Goal: Task Accomplishment & Management: Manage account settings

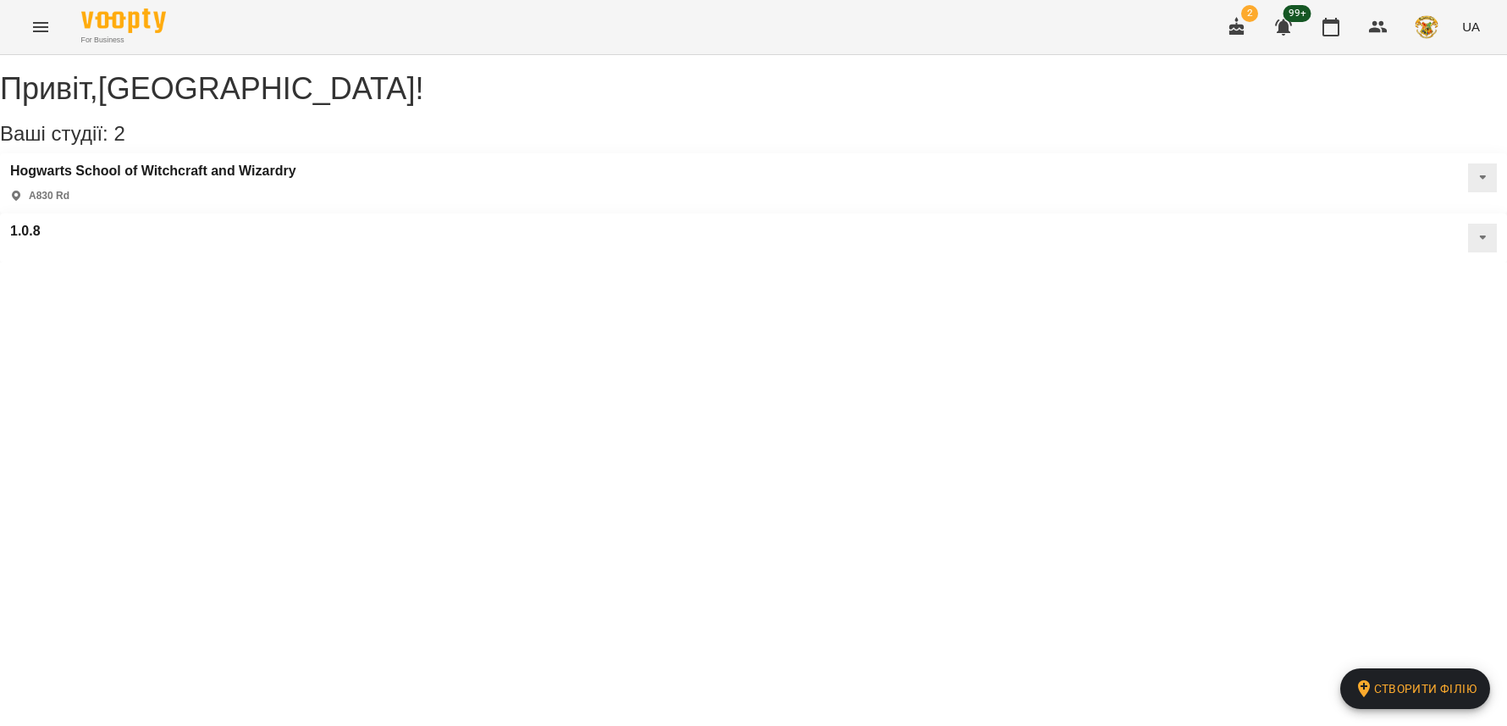
click at [48, 24] on icon "Menu" at bounding box center [40, 27] width 20 height 20
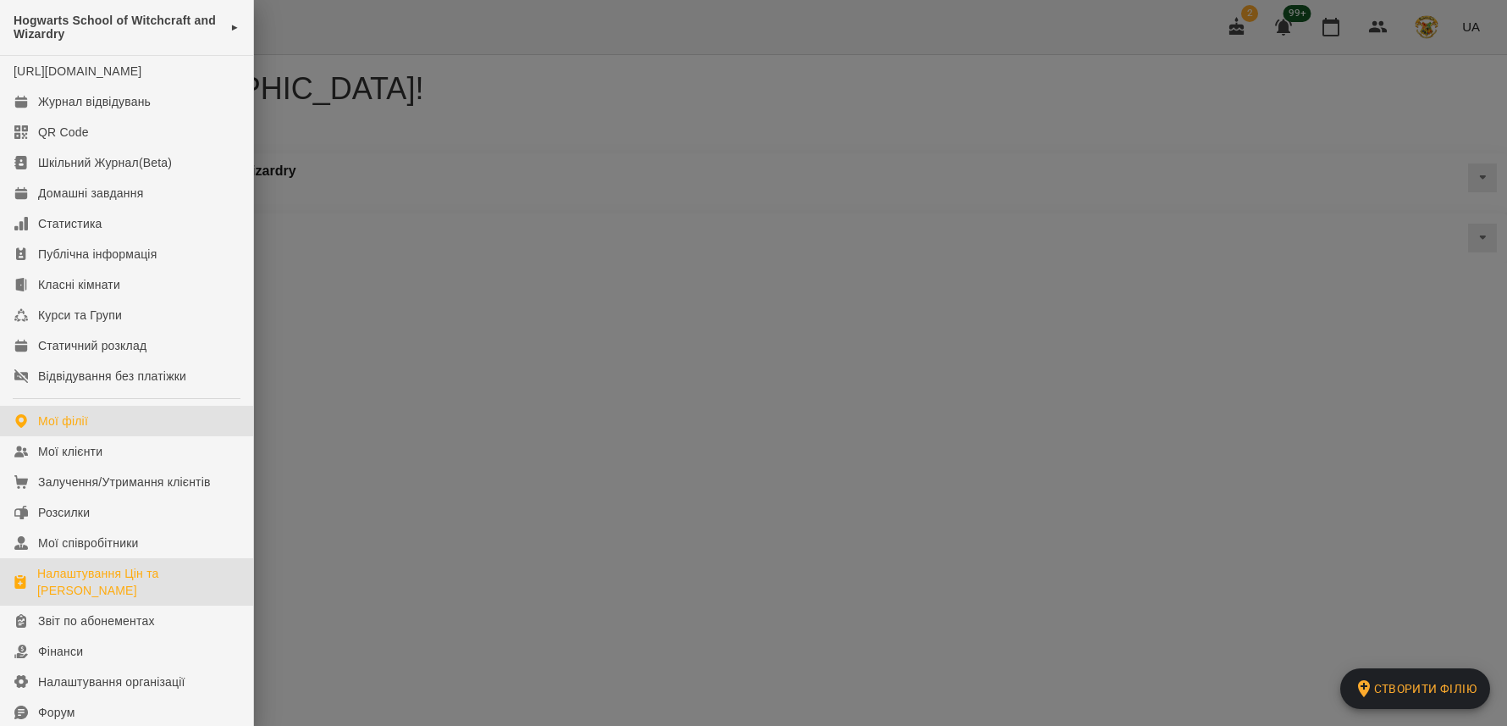
click at [84, 599] on div "Налаштування Цін та [PERSON_NAME]" at bounding box center [138, 582] width 202 height 34
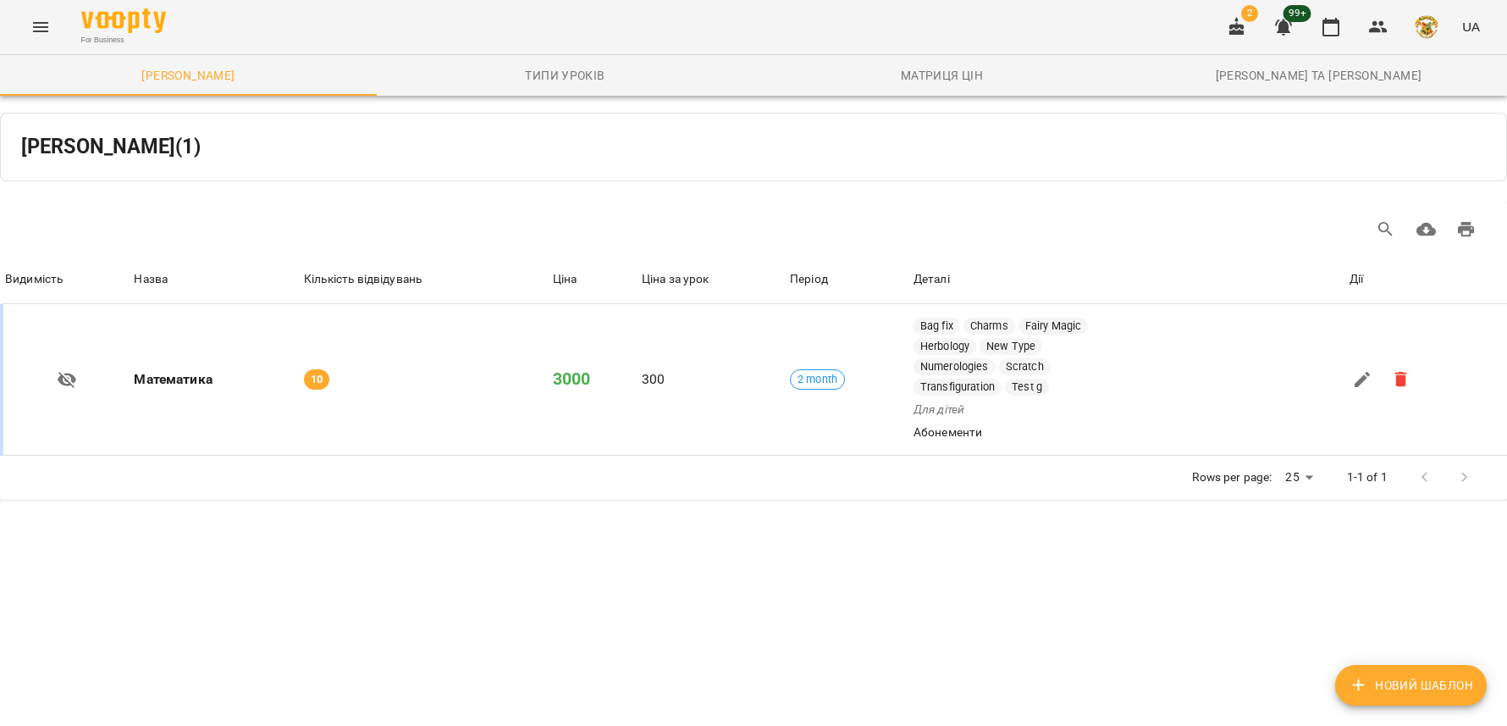
click at [39, 25] on icon "Menu" at bounding box center [40, 27] width 20 height 20
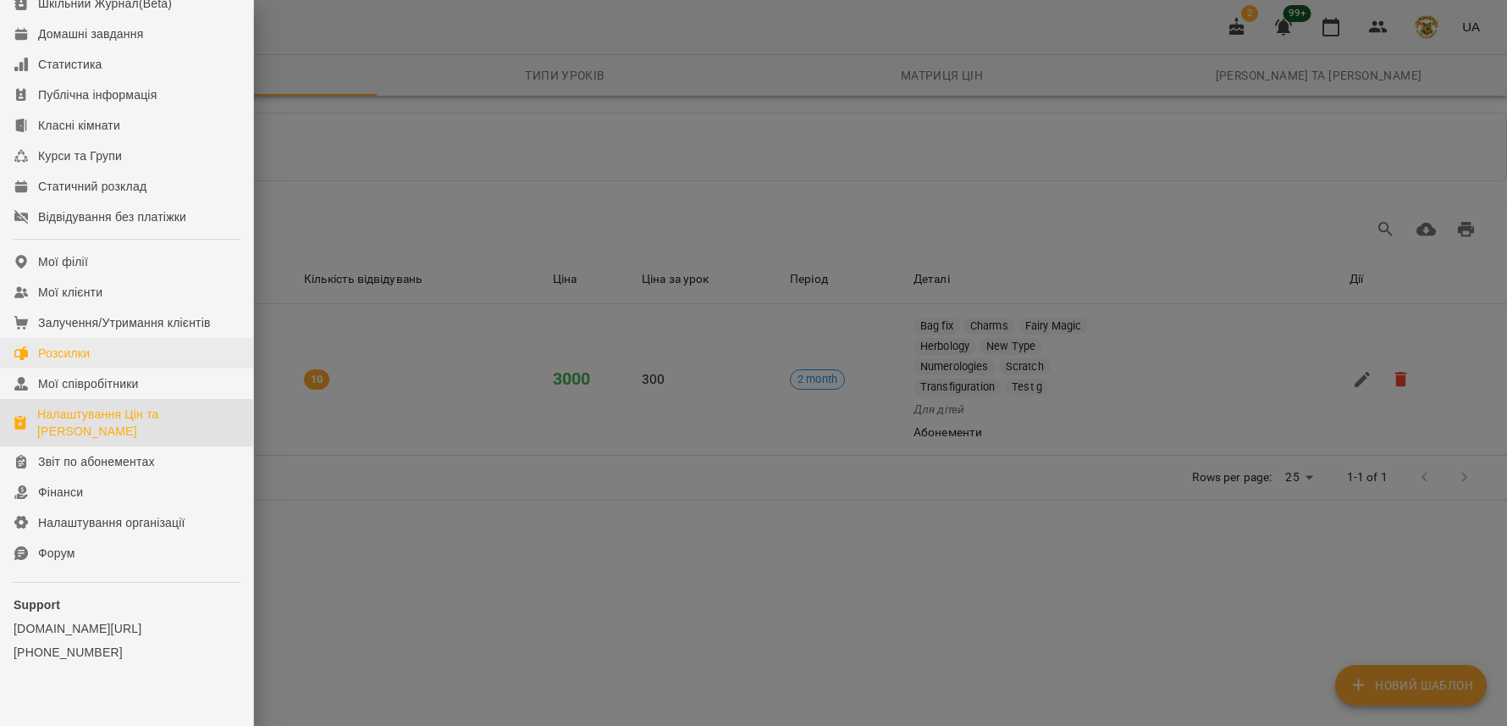
scroll to position [167, 0]
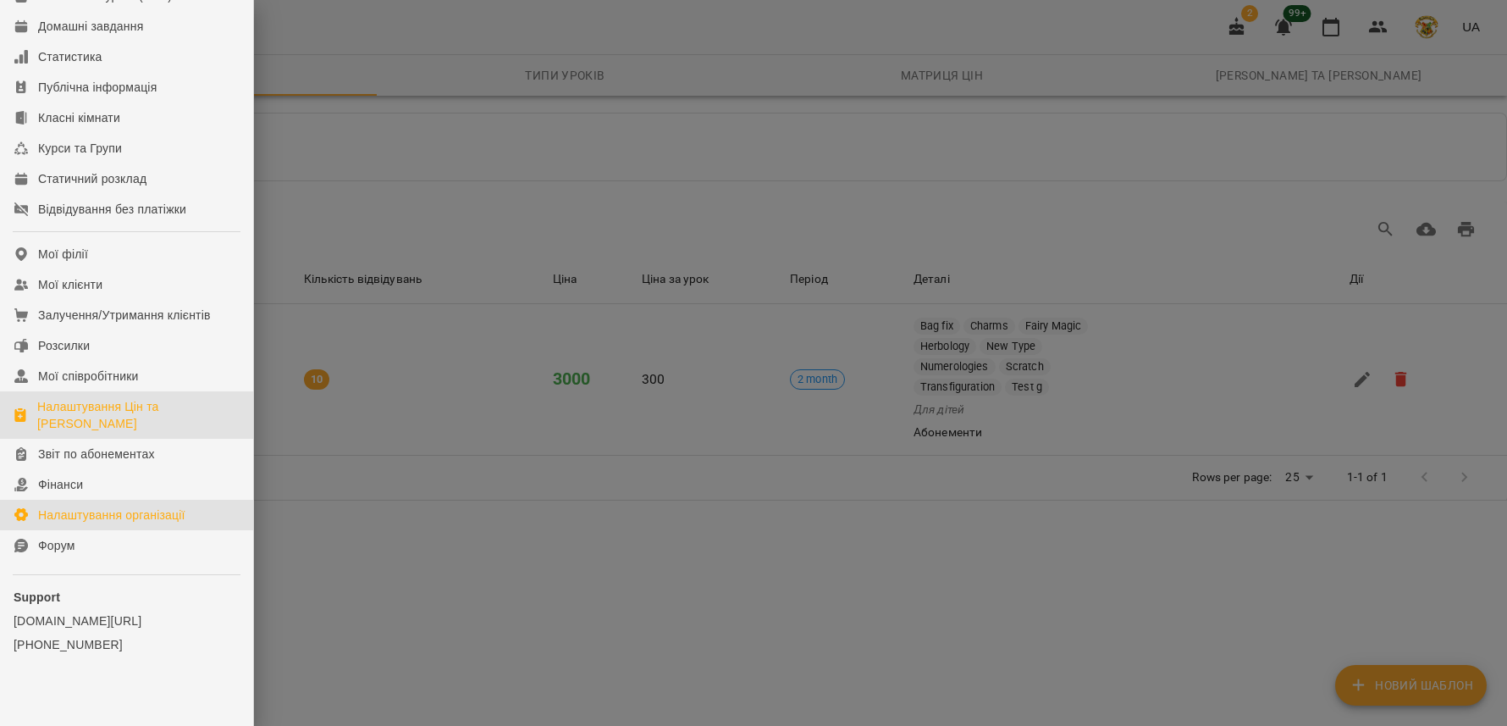
click at [84, 523] on div "Налаштування організації" at bounding box center [111, 514] width 147 height 17
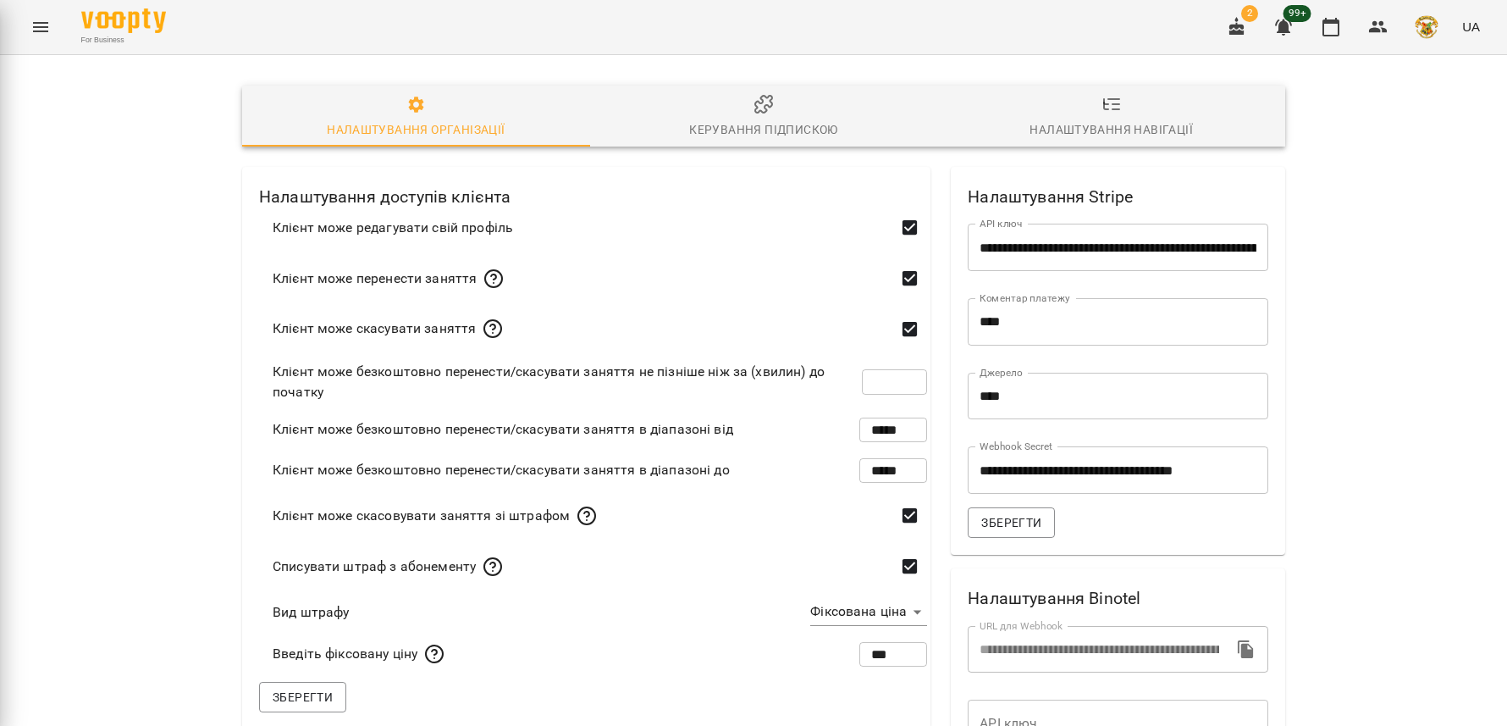
type input "**********"
type input "*****"
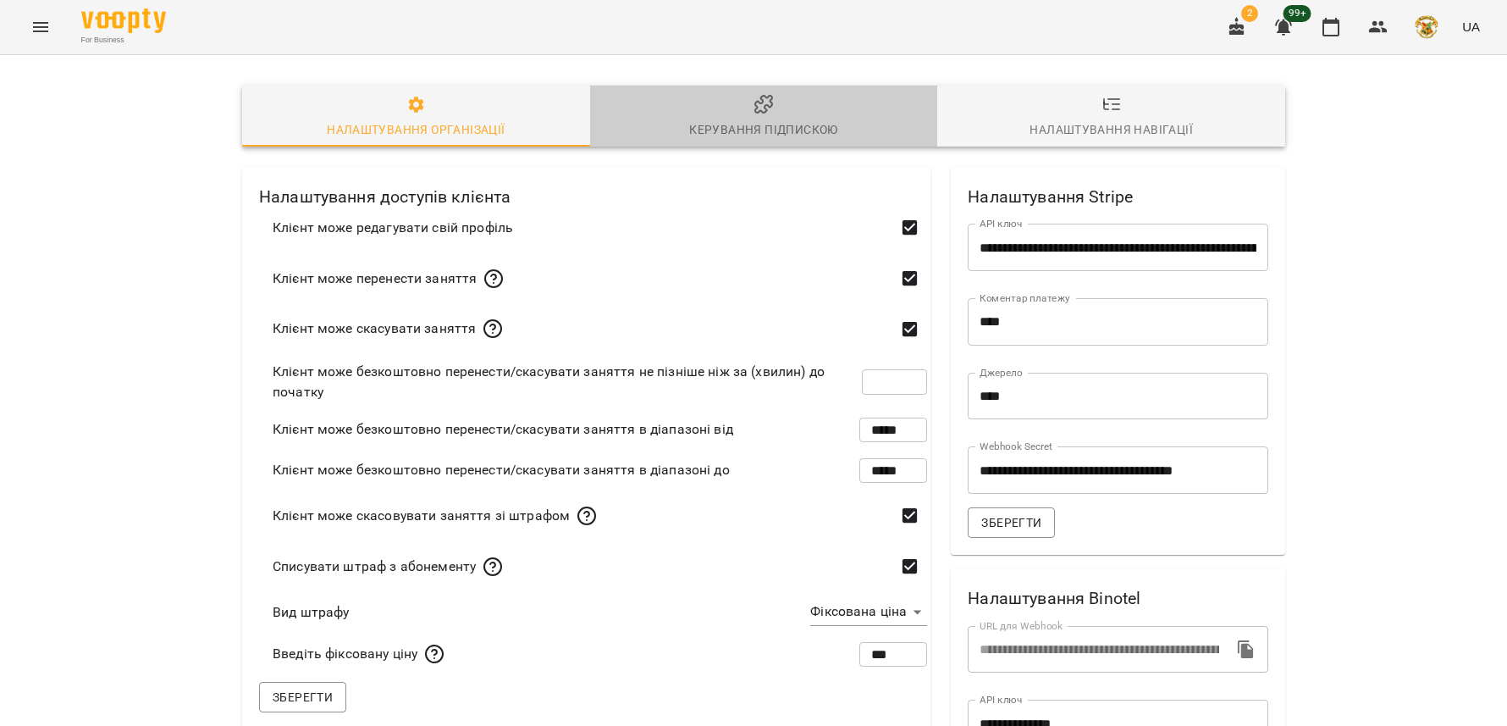
click at [718, 145] on button "Керування підпискою" at bounding box center [764, 116] width 348 height 61
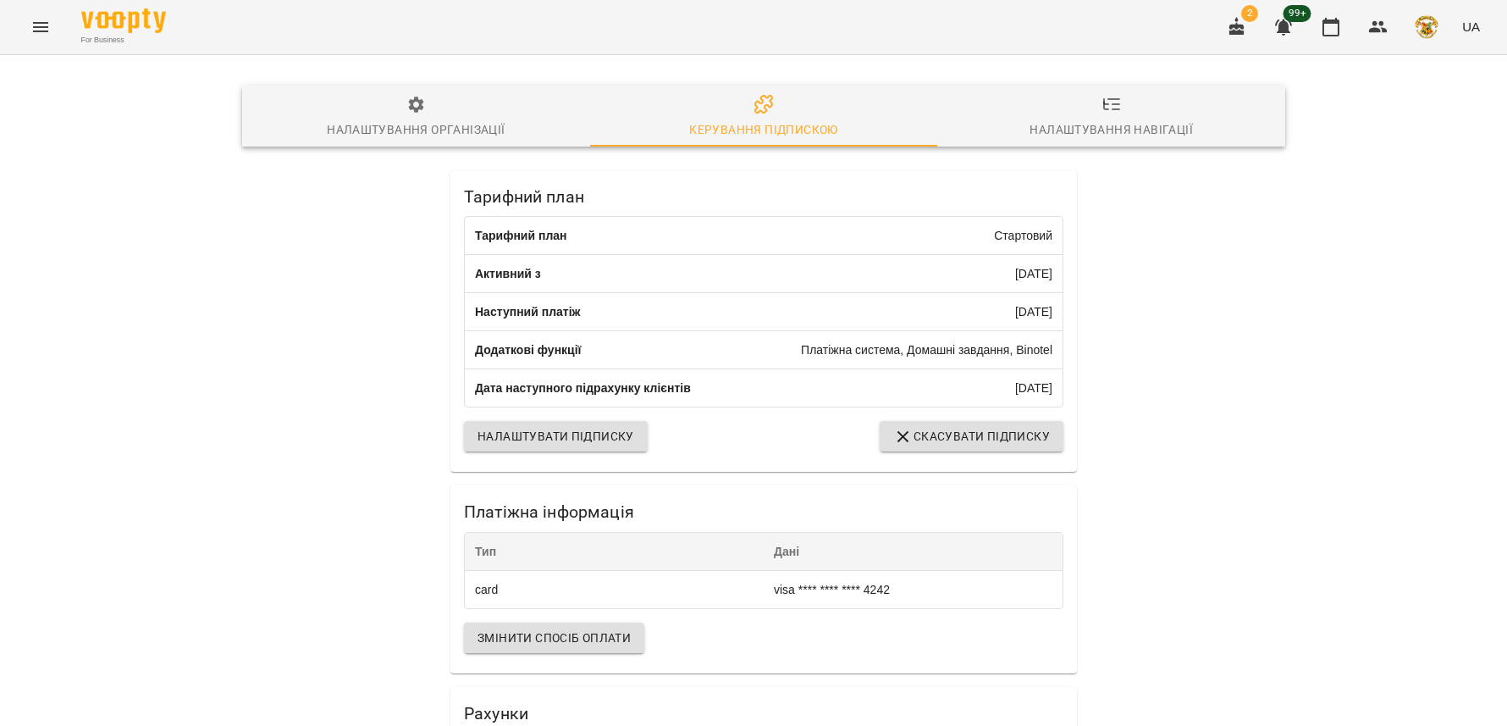
click at [388, 124] on div "Налаштування організації" at bounding box center [416, 129] width 178 height 20
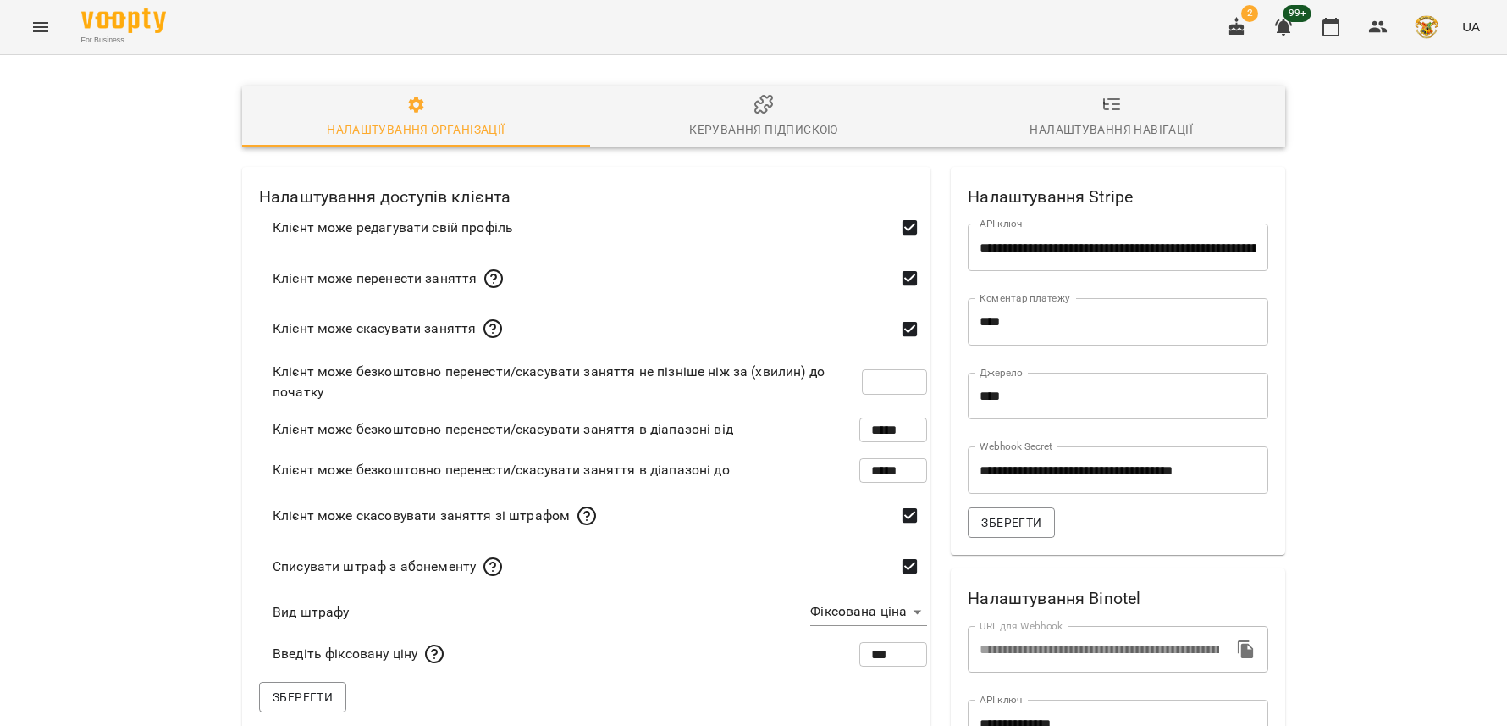
click at [753, 107] on icon "button" at bounding box center [763, 104] width 20 height 20
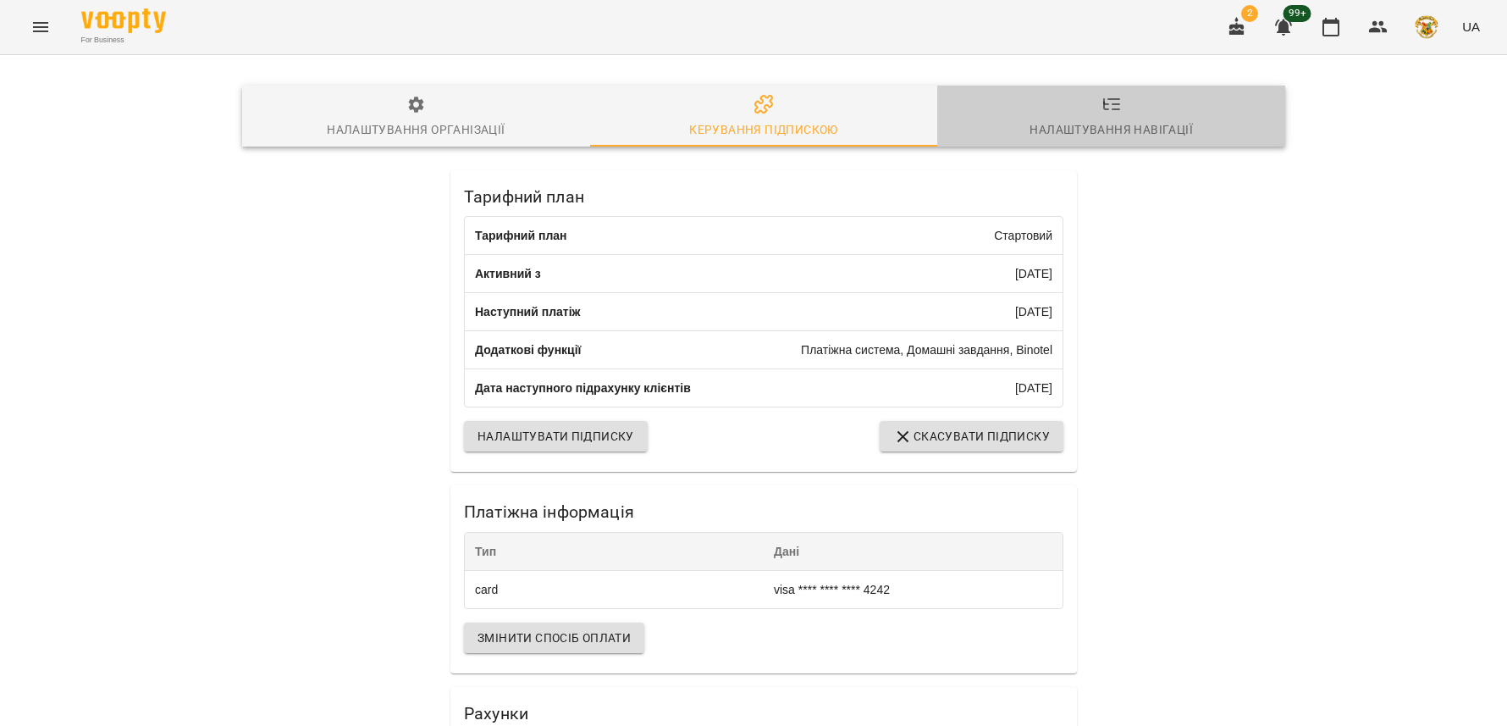
click at [1057, 129] on div "Налаштування навігації" at bounding box center [1110, 129] width 163 height 20
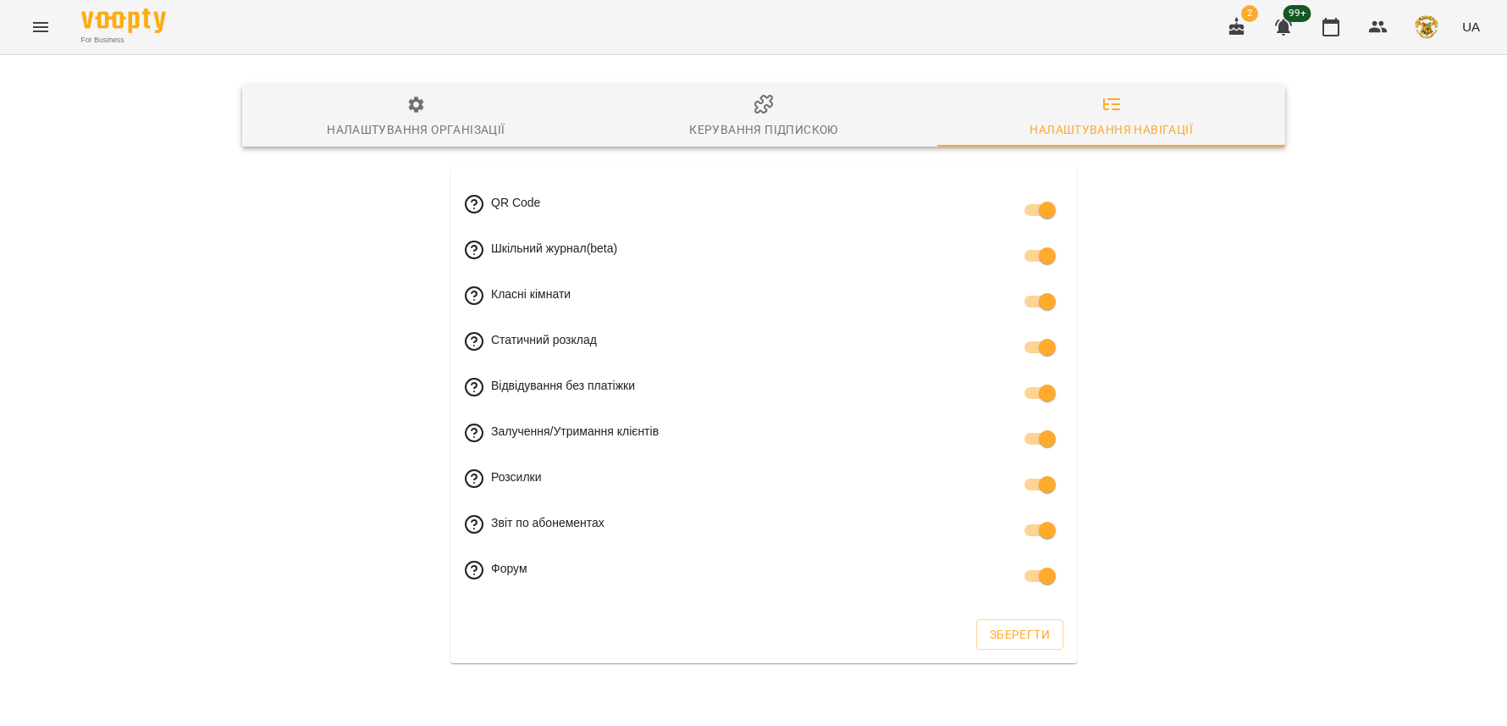
click at [732, 109] on span "Керування підпискою" at bounding box center [764, 117] width 328 height 46
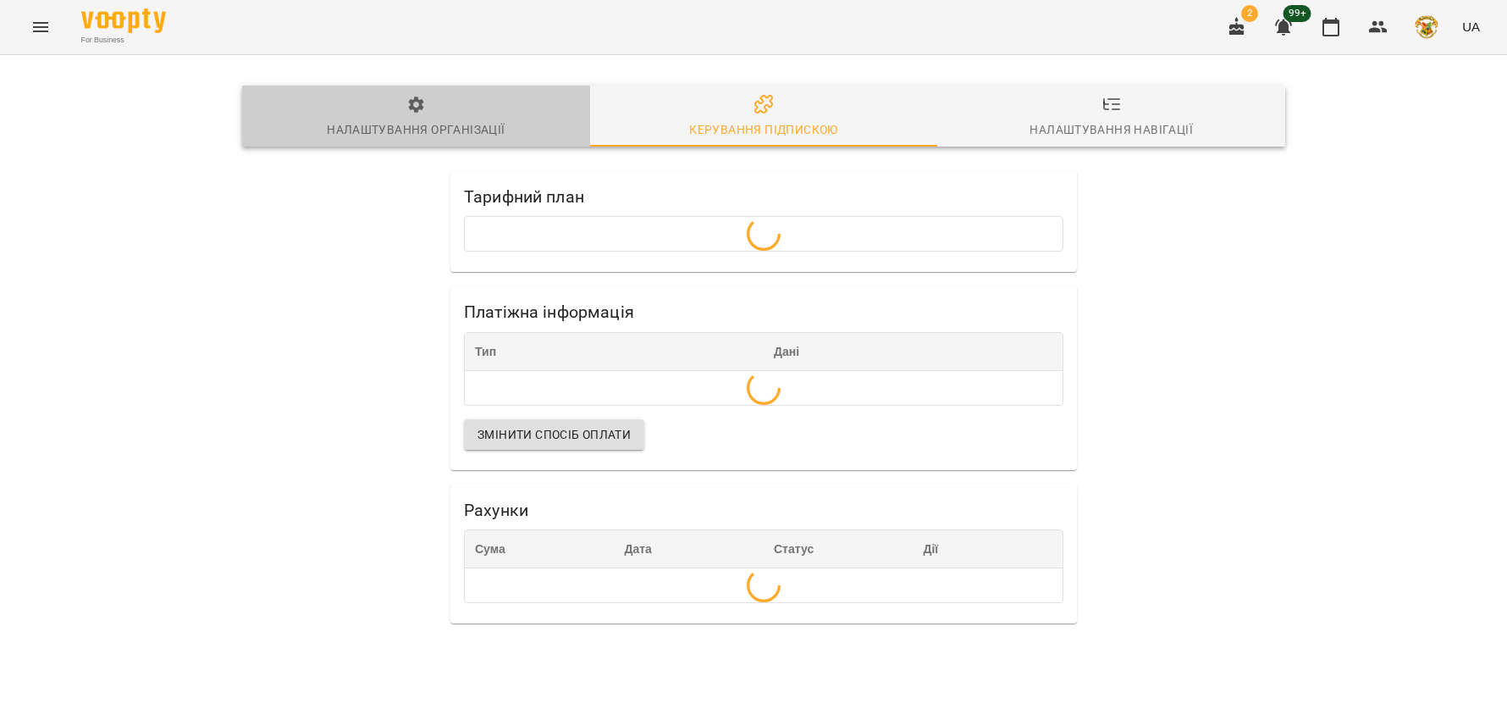
click at [411, 113] on icon "button" at bounding box center [416, 105] width 20 height 20
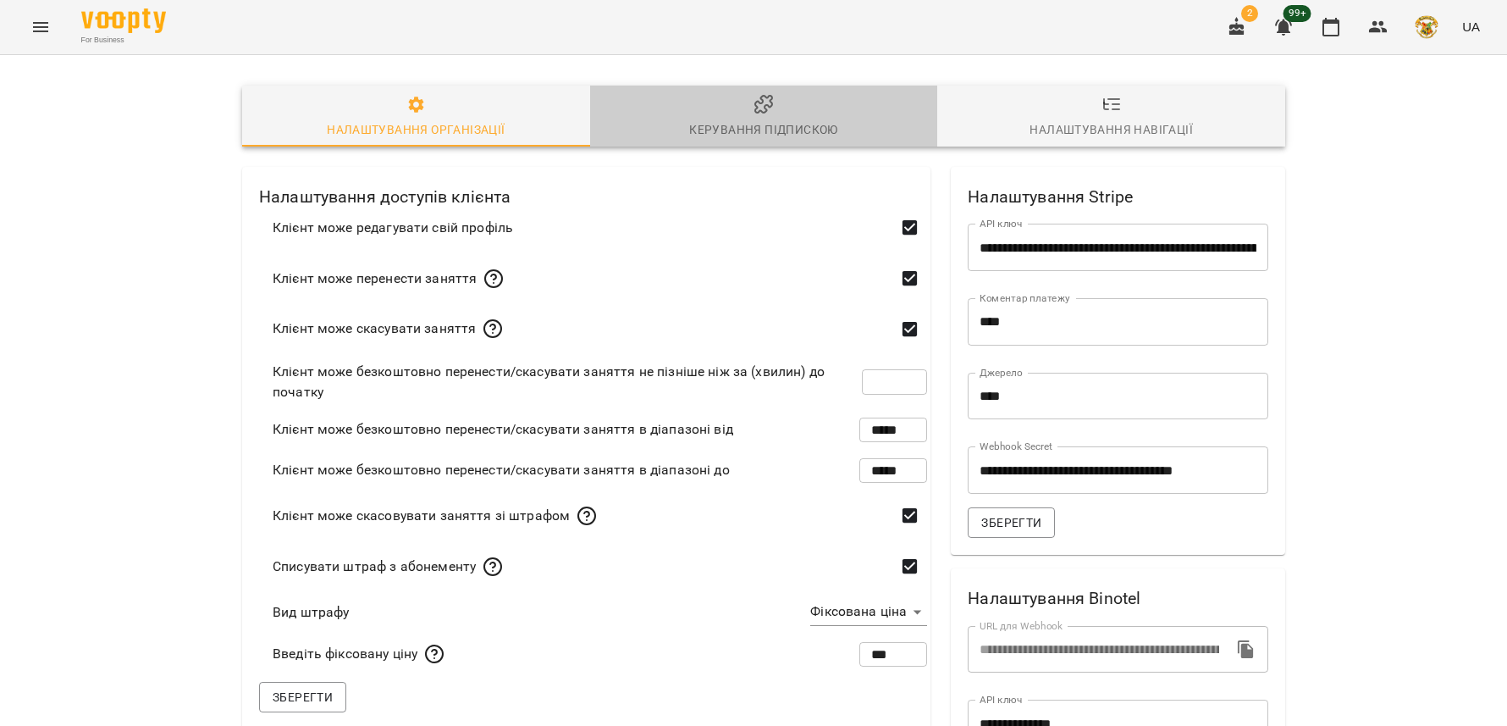
click at [743, 108] on span "Керування підпискою" at bounding box center [764, 117] width 328 height 46
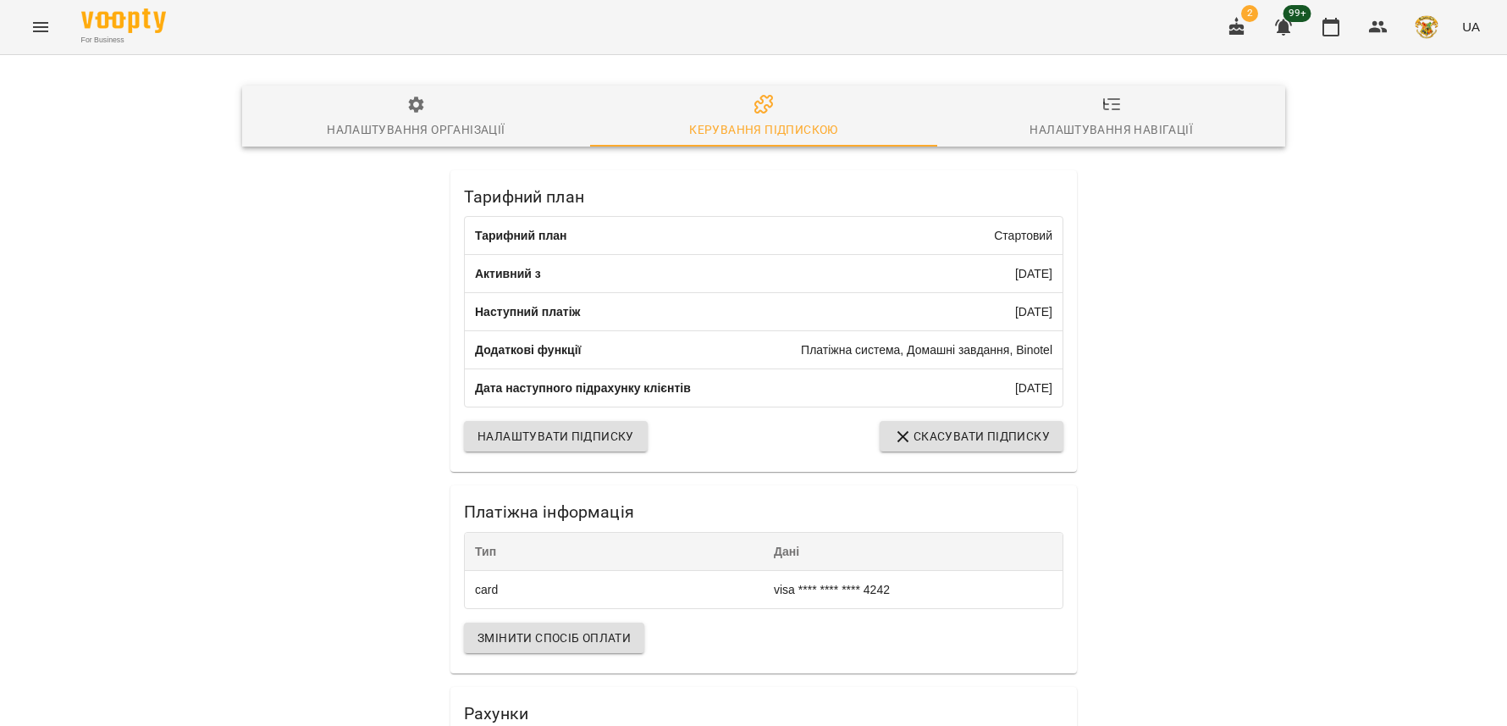
click at [566, 441] on span "Налаштувати підписку" at bounding box center [555, 436] width 157 height 20
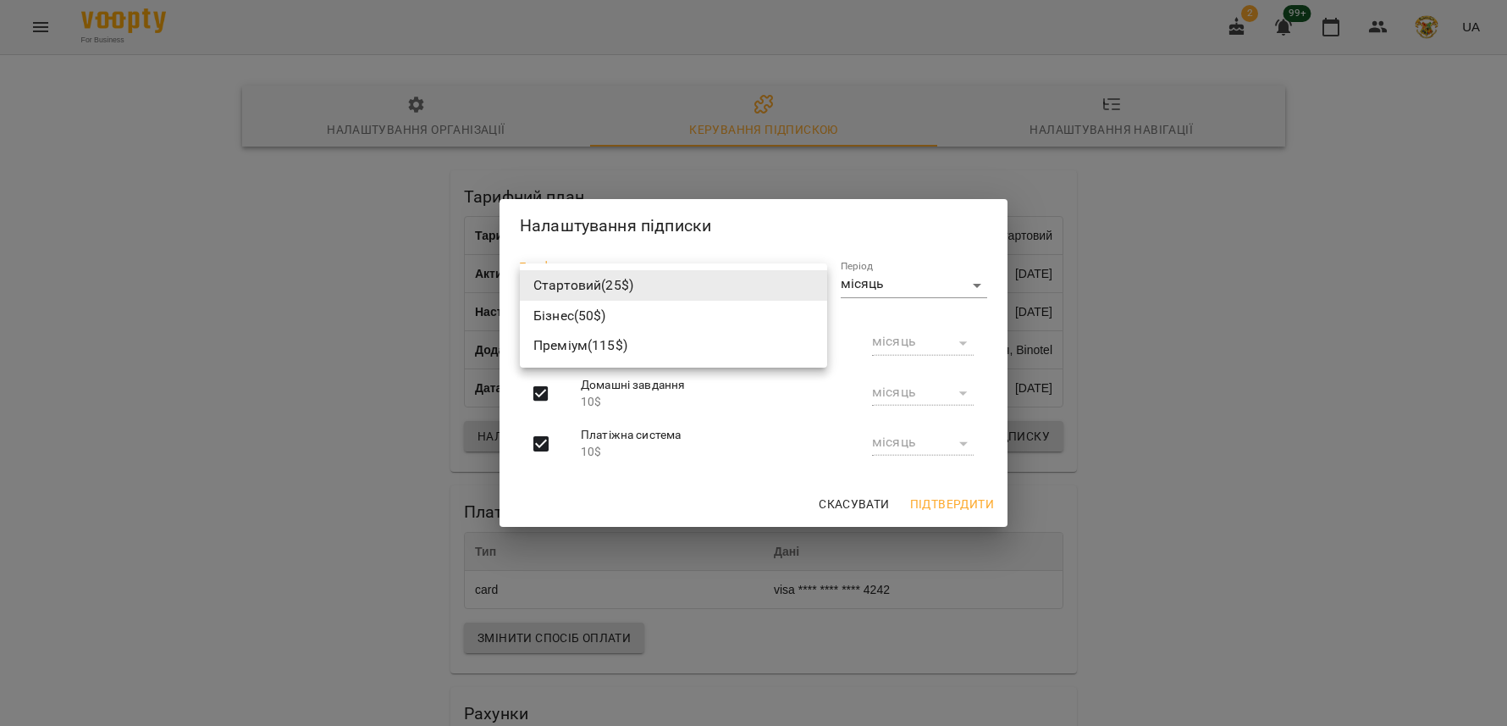
click at [818, 280] on body "For Business 2 99+ UA Налаштування організації Керування підпискою Налаштування…" at bounding box center [753, 431] width 1507 height 863
click at [814, 220] on div at bounding box center [753, 363] width 1507 height 726
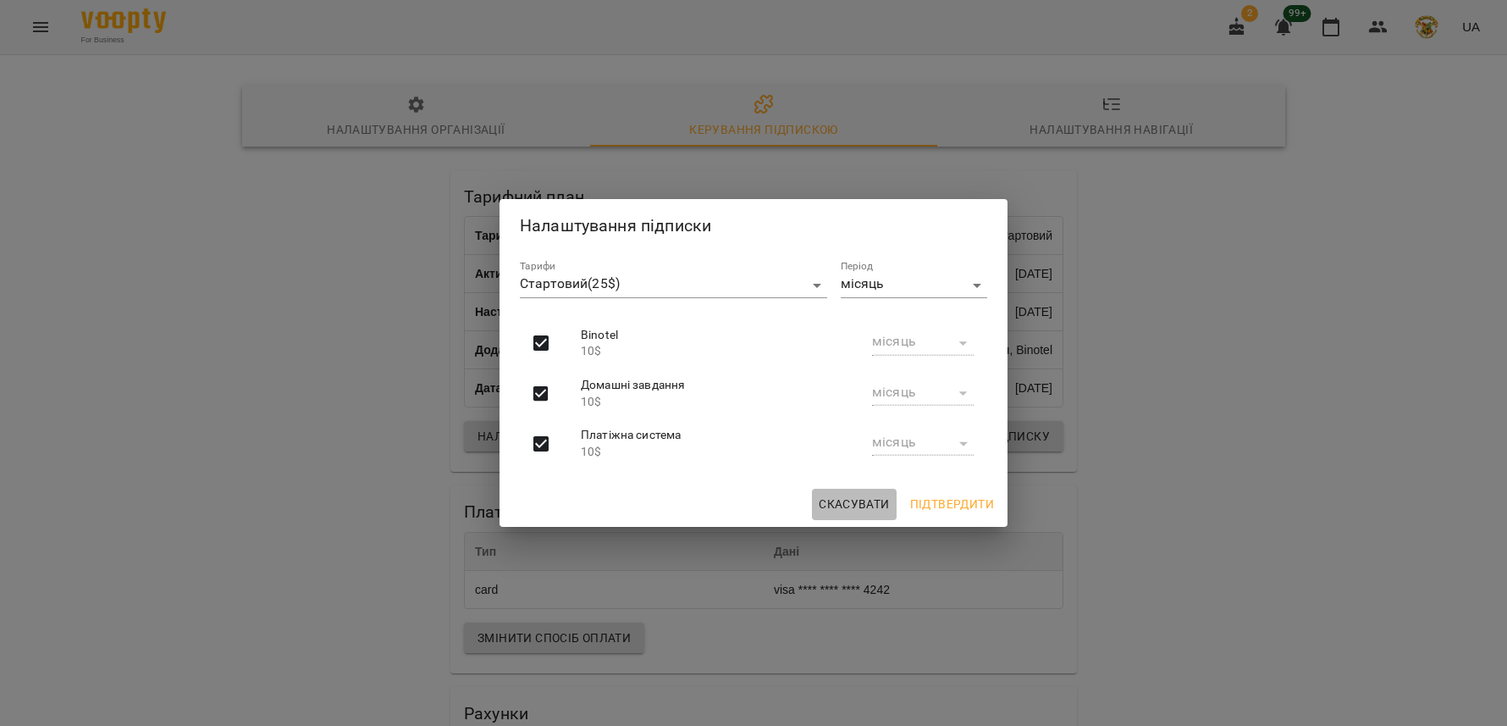
click at [858, 499] on span "Скасувати" at bounding box center [854, 504] width 71 height 20
